Goal: Transaction & Acquisition: Download file/media

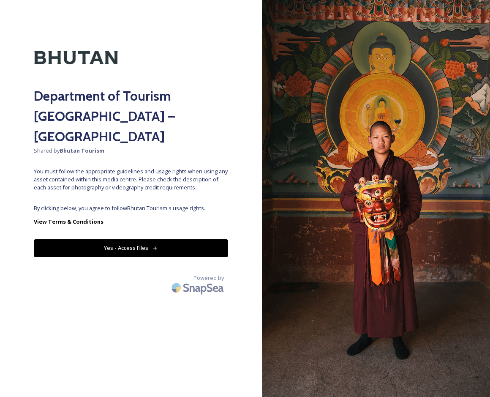
click at [174, 239] on button "Yes - Access Files" at bounding box center [131, 247] width 194 height 17
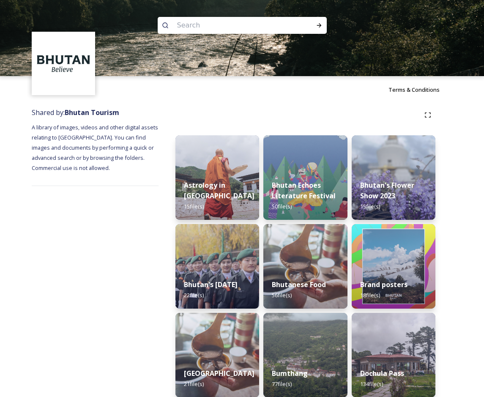
click at [230, 25] on input at bounding box center [231, 25] width 116 height 19
type input "hot stone"
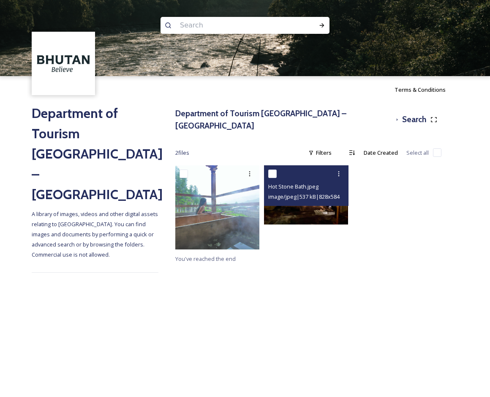
click at [306, 181] on div "Hot Stone Bath.jpeg" at bounding box center [307, 186] width 78 height 10
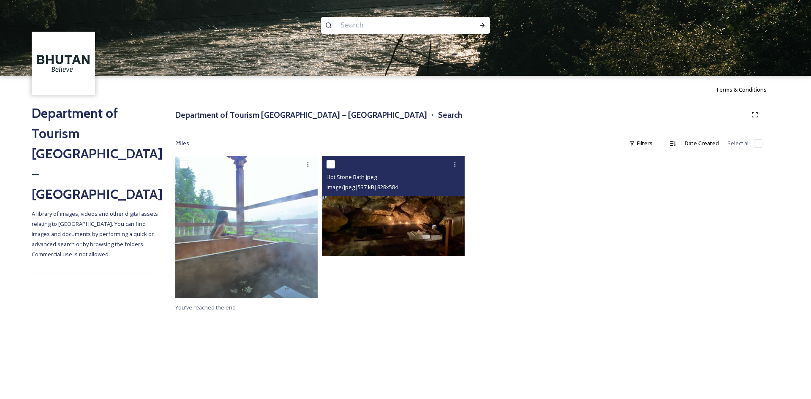
click at [390, 211] on img at bounding box center [393, 206] width 142 height 101
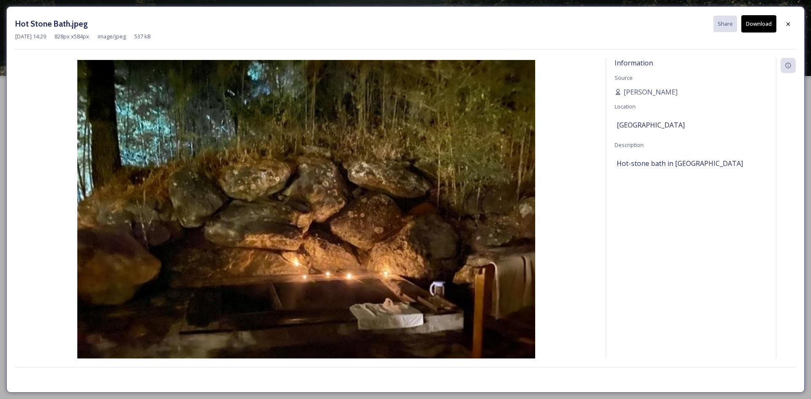
click at [390, 211] on img at bounding box center [306, 221] width 582 height 323
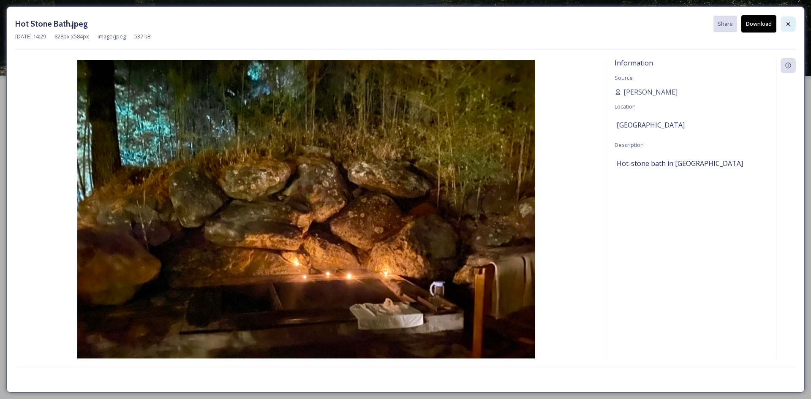
click at [490, 22] on icon at bounding box center [788, 24] width 7 height 7
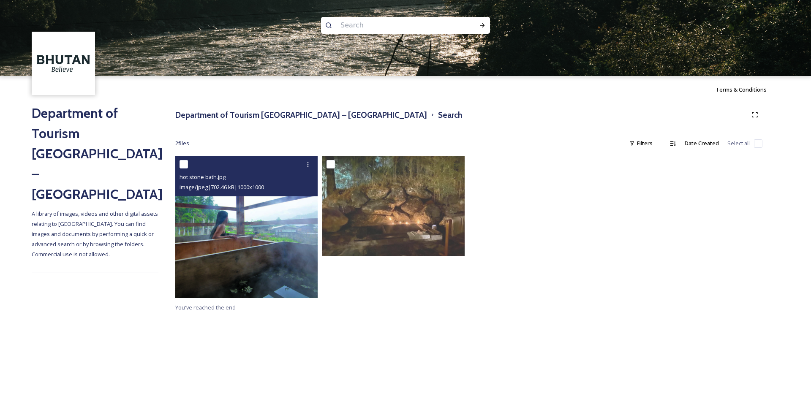
click at [248, 228] on img at bounding box center [246, 227] width 142 height 142
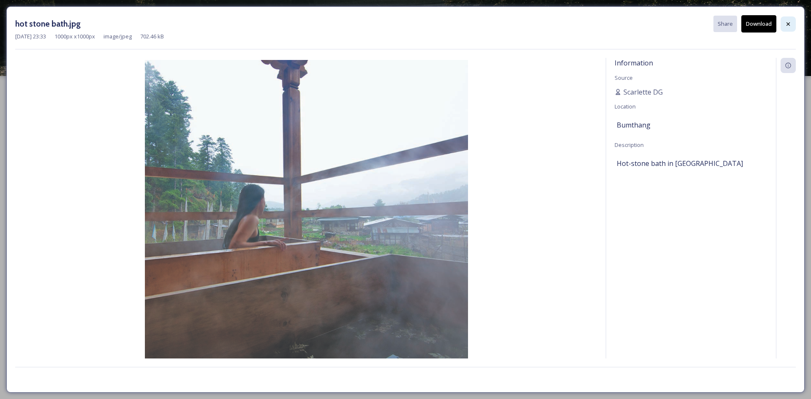
click at [490, 22] on icon at bounding box center [788, 24] width 7 height 7
